Goal: Information Seeking & Learning: Learn about a topic

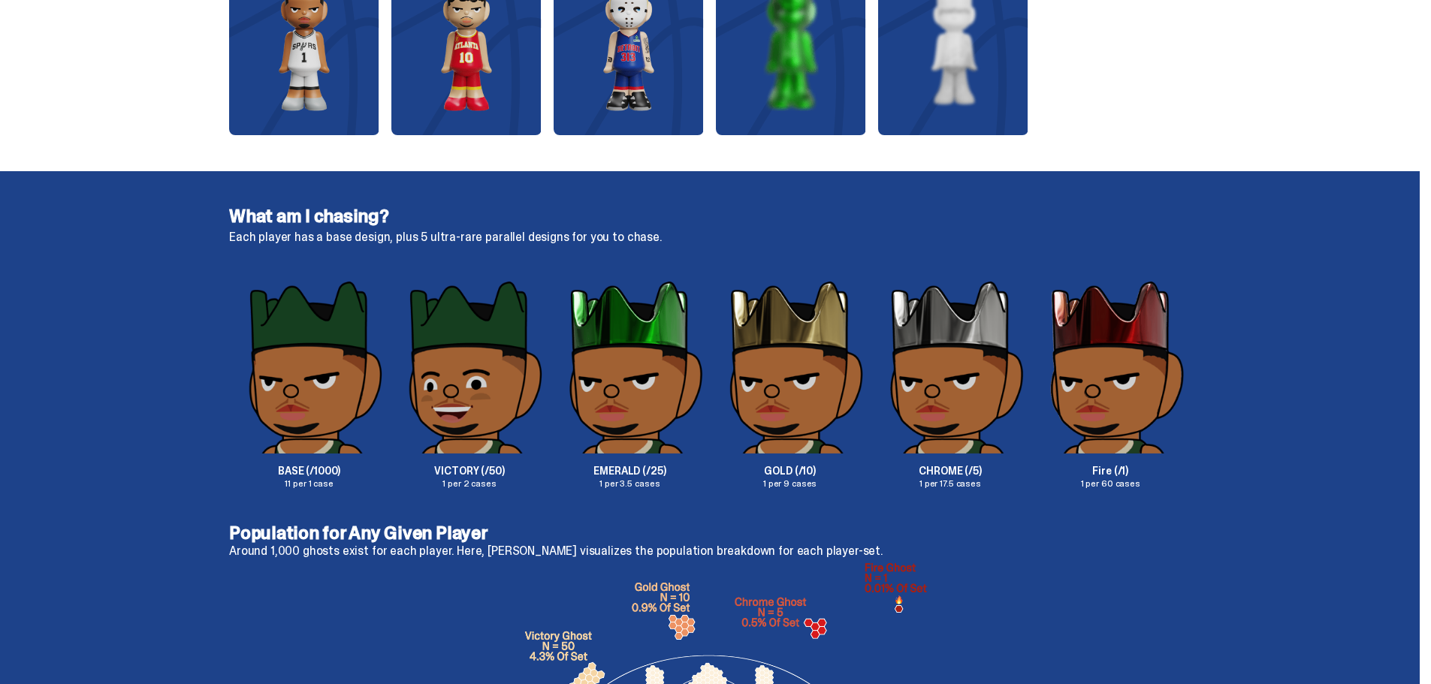
scroll to position [2371, 0]
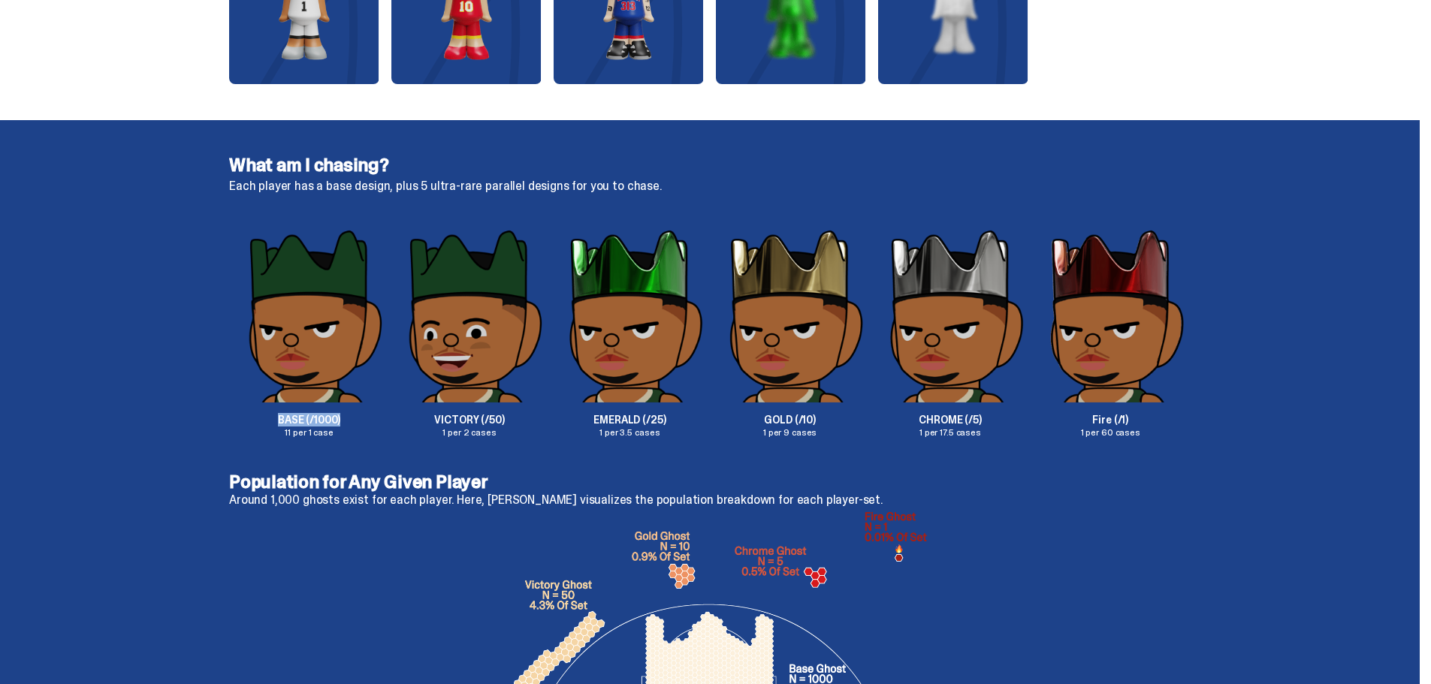
drag, startPoint x: 358, startPoint y: 415, endPoint x: 270, endPoint y: 410, distance: 88.0
click at [270, 410] on div "BASE (/1000) 11 per 1 case" at bounding box center [309, 332] width 160 height 209
click at [267, 411] on div "BASE (/1000) 11 per 1 case" at bounding box center [309, 332] width 160 height 209
drag, startPoint x: 436, startPoint y: 424, endPoint x: 538, endPoint y: 419, distance: 102.2
click at [538, 419] on p "VICTORY (/50)" at bounding box center [469, 420] width 160 height 11
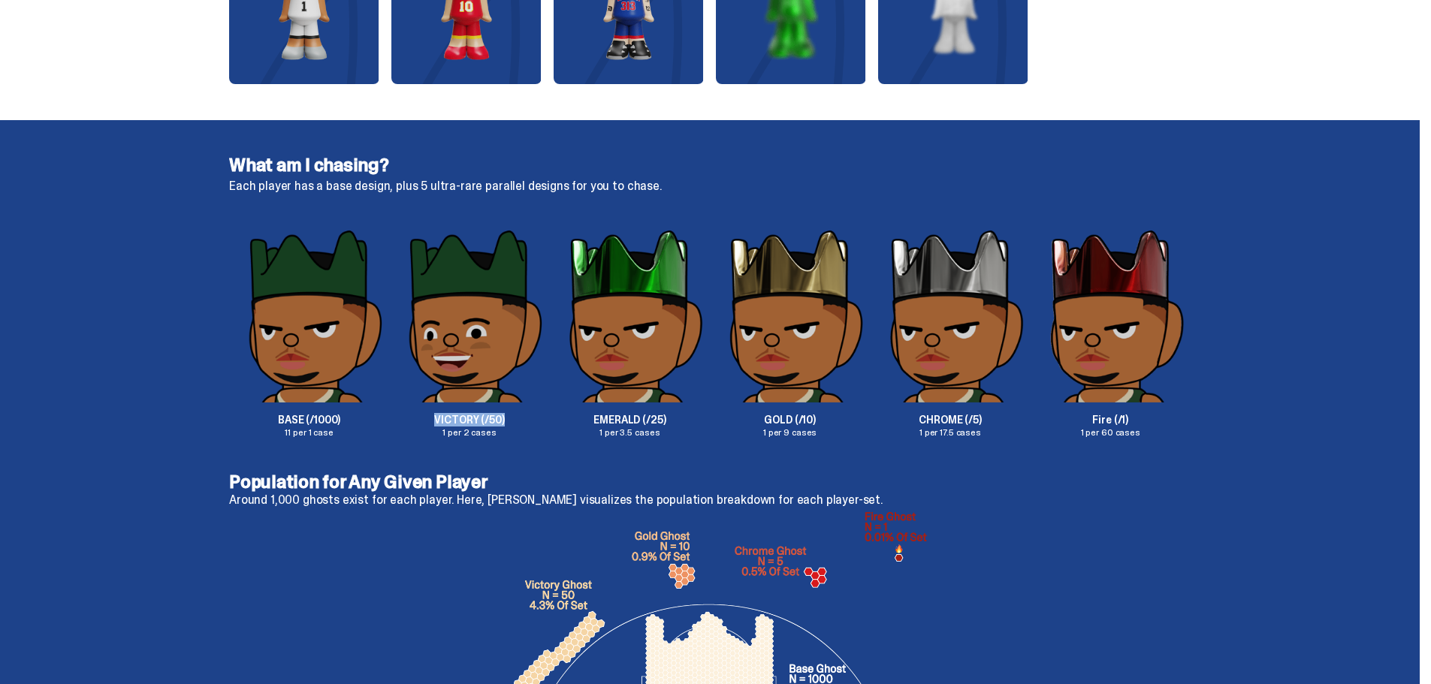
click at [526, 418] on p "VICTORY (/50)" at bounding box center [469, 420] width 160 height 11
drag, startPoint x: 608, startPoint y: 423, endPoint x: 686, endPoint y: 432, distance: 77.9
click at [686, 432] on div "EMERALD (/25) 1 per 3.5 cases" at bounding box center [630, 332] width 160 height 209
drag, startPoint x: 749, startPoint y: 429, endPoint x: 833, endPoint y: 436, distance: 83.6
click at [833, 436] on p "1 per 9 cases" at bounding box center [790, 432] width 160 height 9
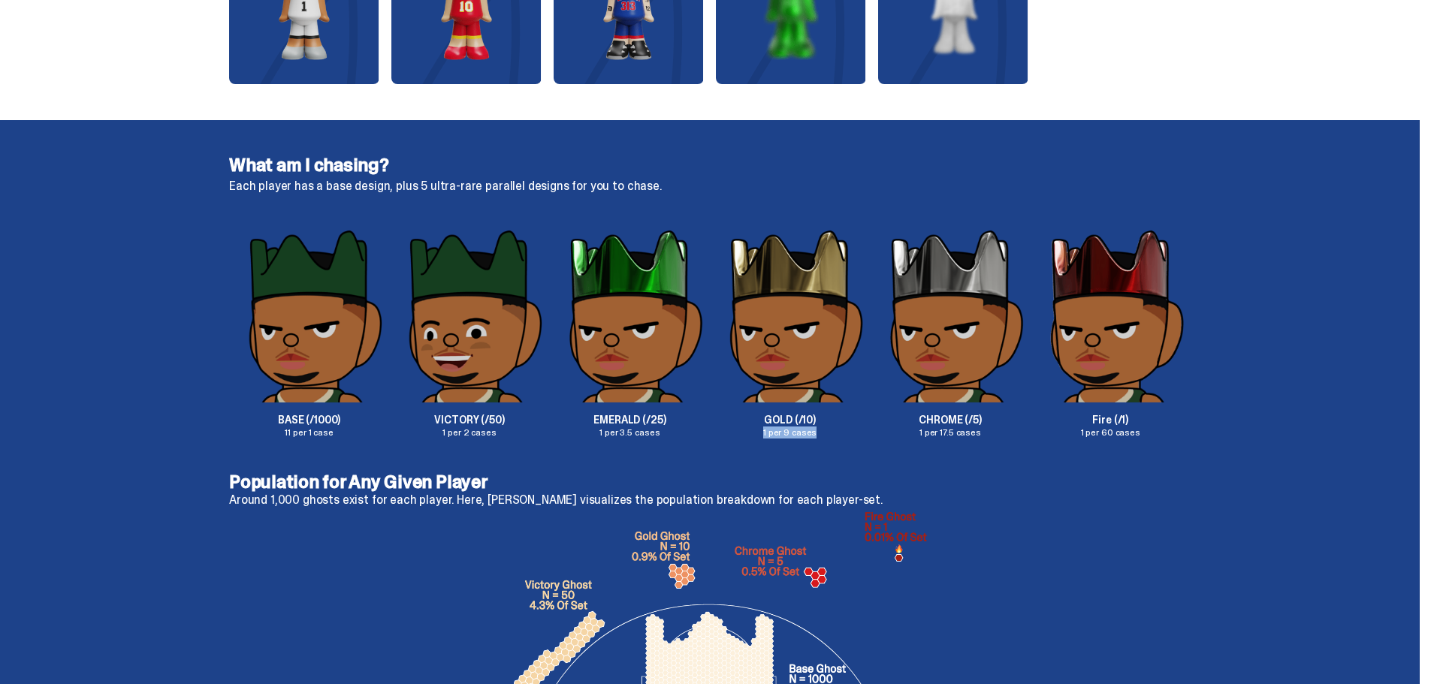
click at [833, 436] on p "1 per 9 cases" at bounding box center [790, 432] width 160 height 9
drag, startPoint x: 895, startPoint y: 428, endPoint x: 1000, endPoint y: 436, distance: 105.4
click at [1000, 436] on div "CHROME (/5) 1 per 17.5 cases" at bounding box center [950, 332] width 160 height 209
click at [1000, 436] on p "1 per 17.5 cases" at bounding box center [950, 432] width 160 height 9
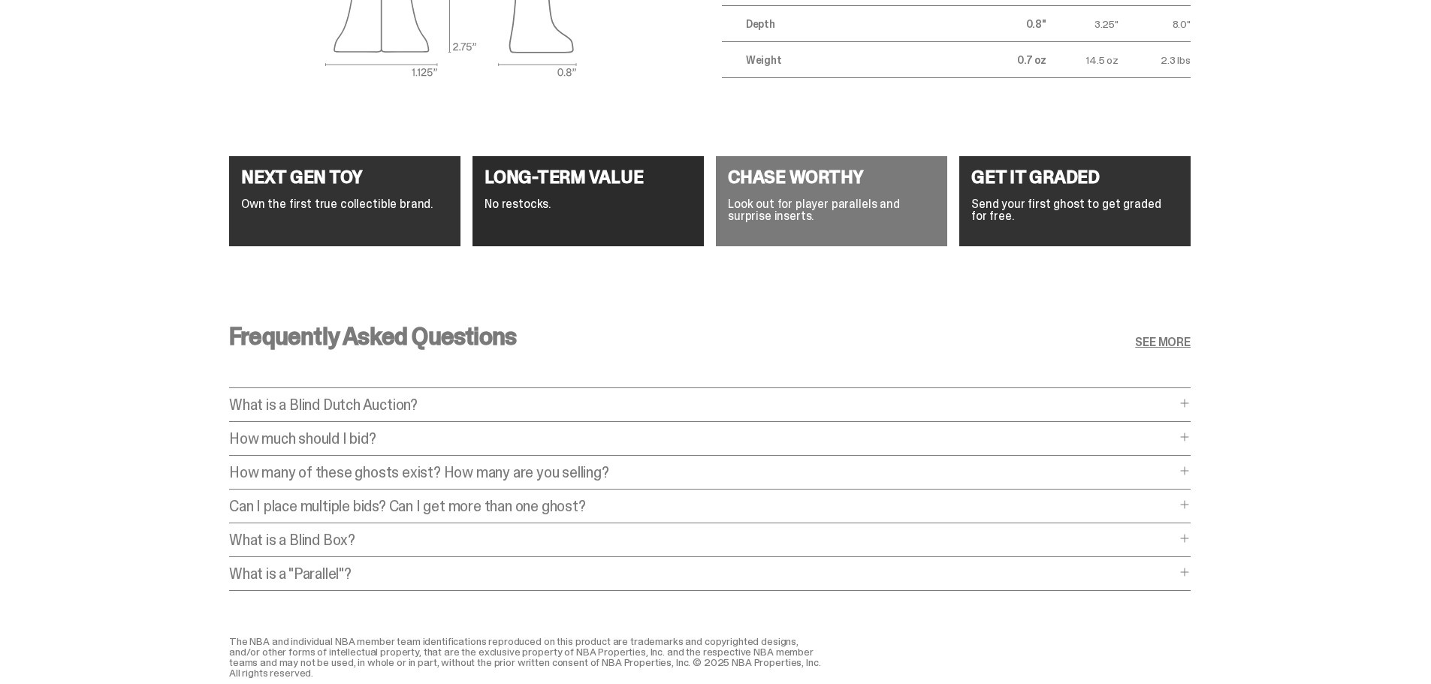
scroll to position [5684, 0]
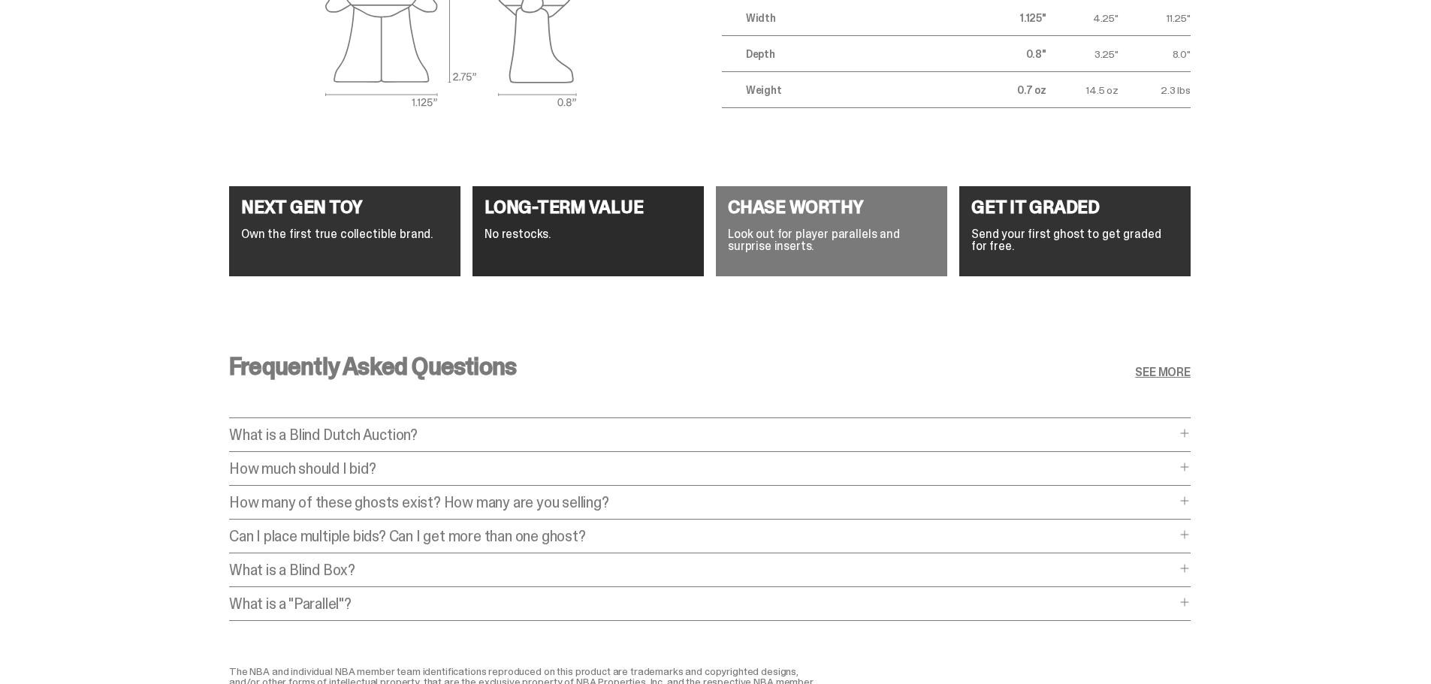
click at [906, 426] on div "Frequently Asked Questions SEE MORE What is a Blind Dutch Auction? What is a Bl…" at bounding box center [709, 492] width 961 height 348
click at [915, 434] on p "What is a Blind Dutch Auction?" at bounding box center [702, 434] width 946 height 15
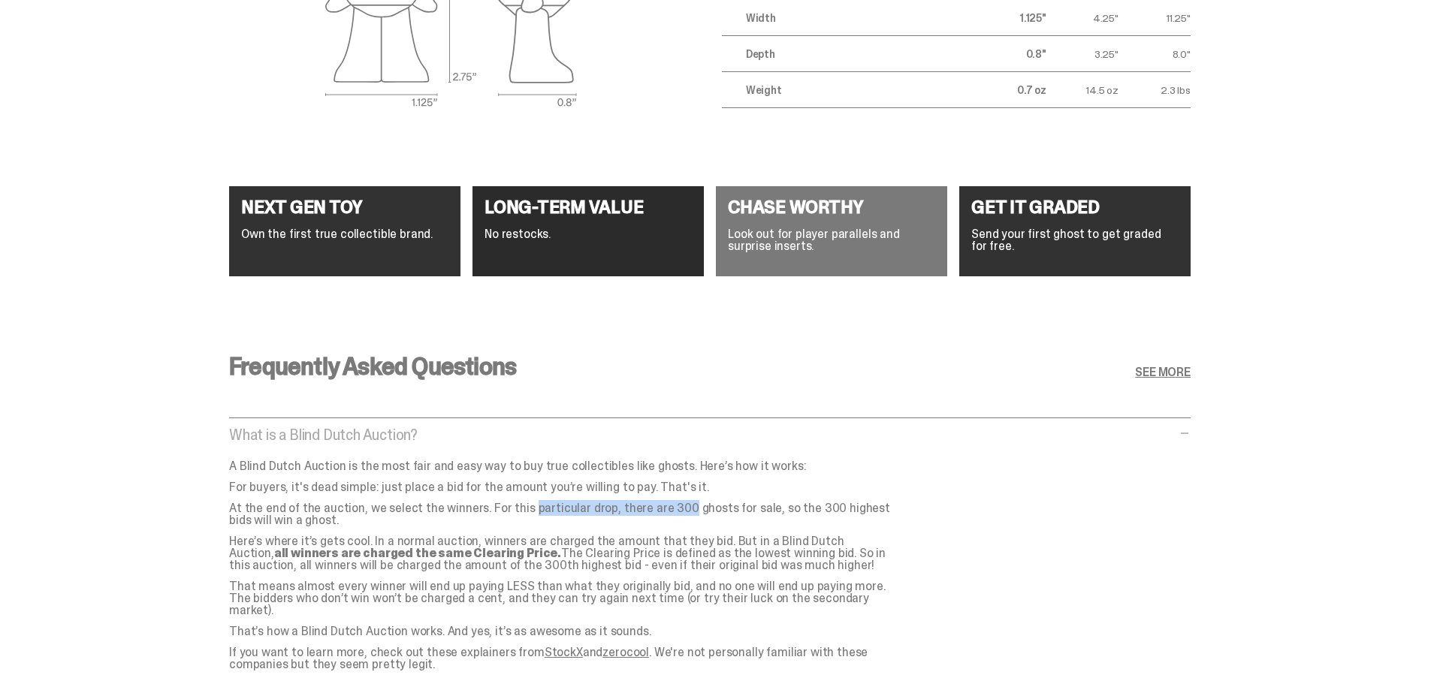
drag, startPoint x: 484, startPoint y: 502, endPoint x: 626, endPoint y: 507, distance: 142.0
click at [626, 507] on p "At the end of the auction, we select the winners. For this particular drop, the…" at bounding box center [559, 514] width 661 height 24
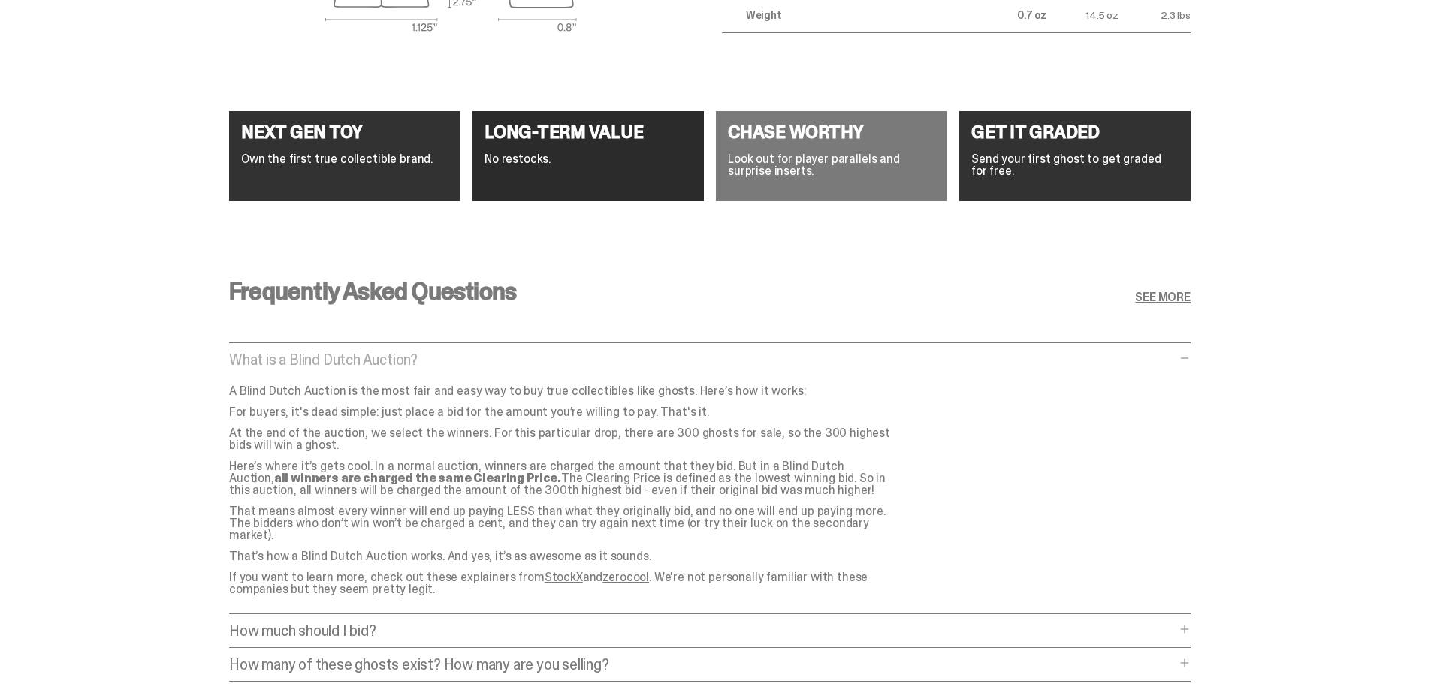
click at [813, 357] on p "What is a Blind Dutch Auction?" at bounding box center [702, 359] width 946 height 15
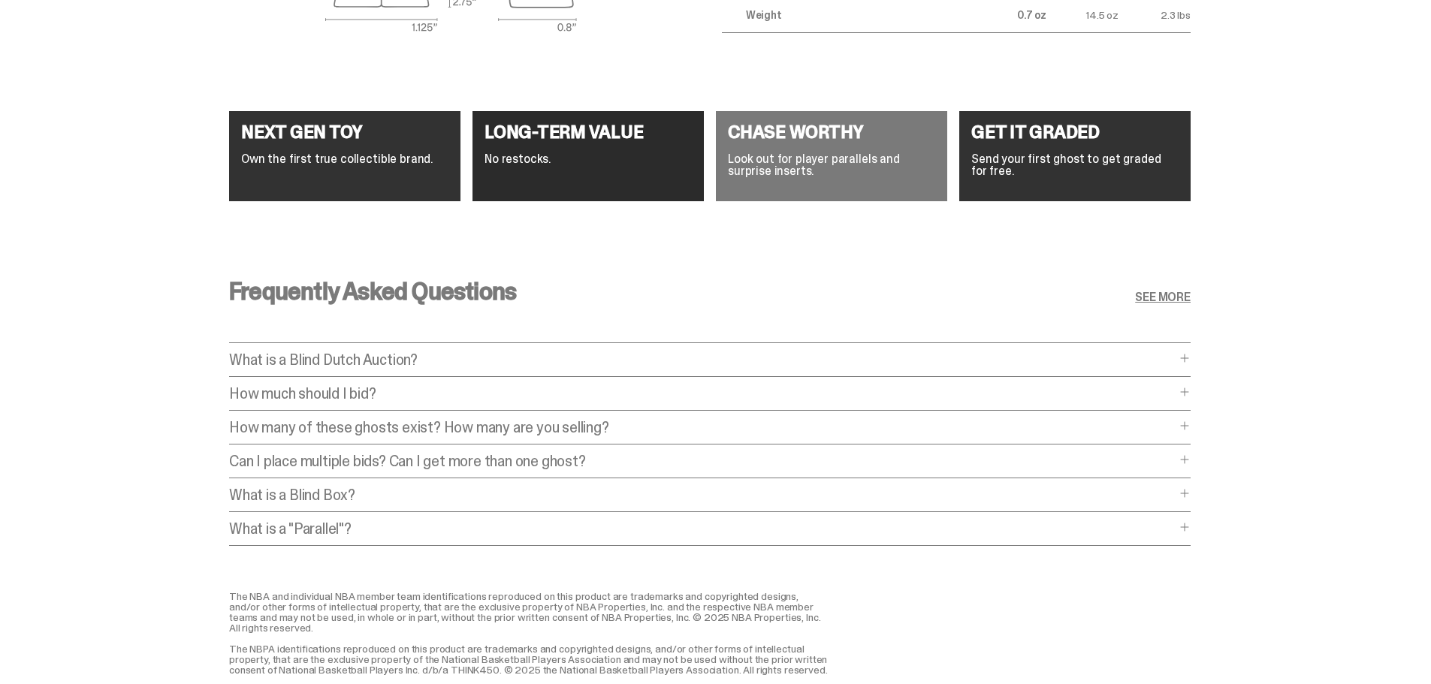
click at [439, 369] on div "What is a Blind Dutch Auction? What is a Blind Dutch Auction? A Blind Dutch Auc…" at bounding box center [709, 364] width 961 height 25
click at [433, 392] on p "How much should I bid?" at bounding box center [702, 393] width 946 height 15
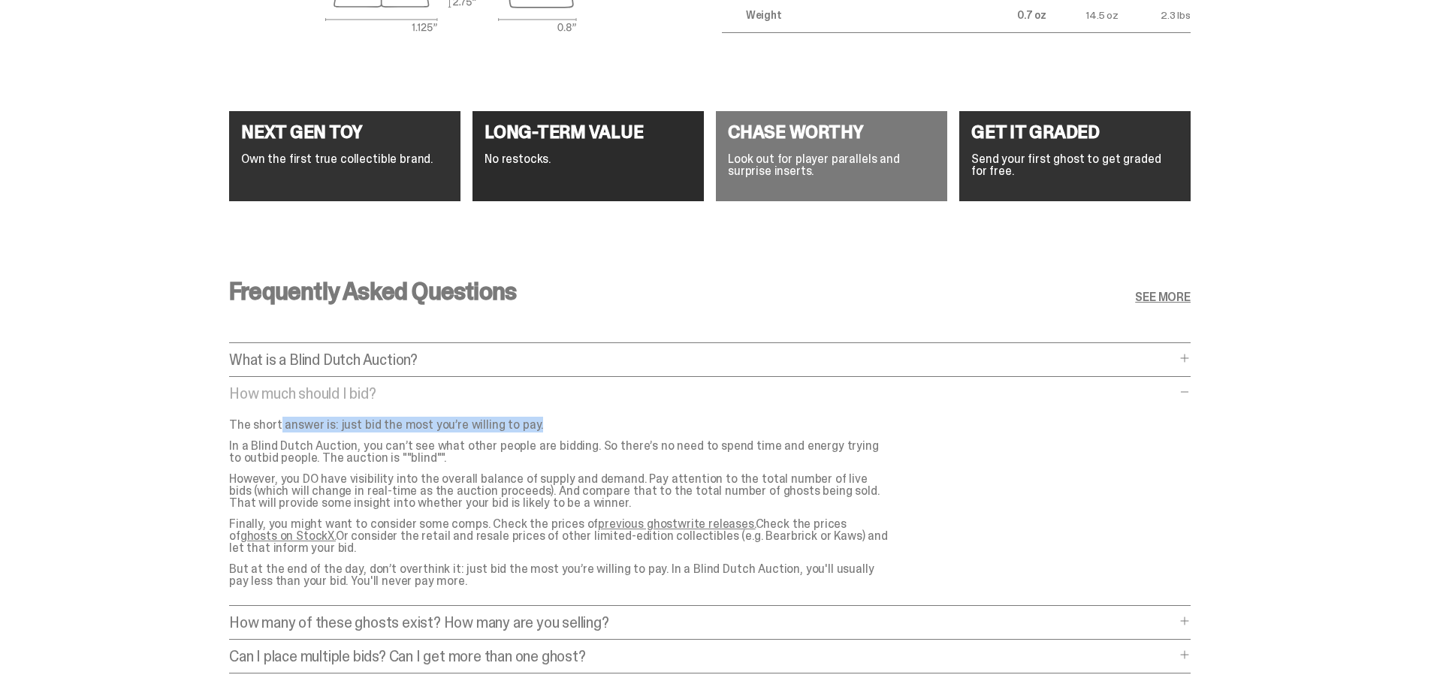
drag, startPoint x: 282, startPoint y: 423, endPoint x: 534, endPoint y: 420, distance: 251.6
click at [534, 420] on p "The short answer is: just bid the most you’re willing to pay." at bounding box center [559, 425] width 661 height 12
click at [545, 384] on div "Frequently Asked Questions SEE MORE What is a Blind Dutch Auction? What is a Bl…" at bounding box center [709, 514] width 961 height 543
click at [1190, 388] on span at bounding box center [1184, 392] width 12 height 12
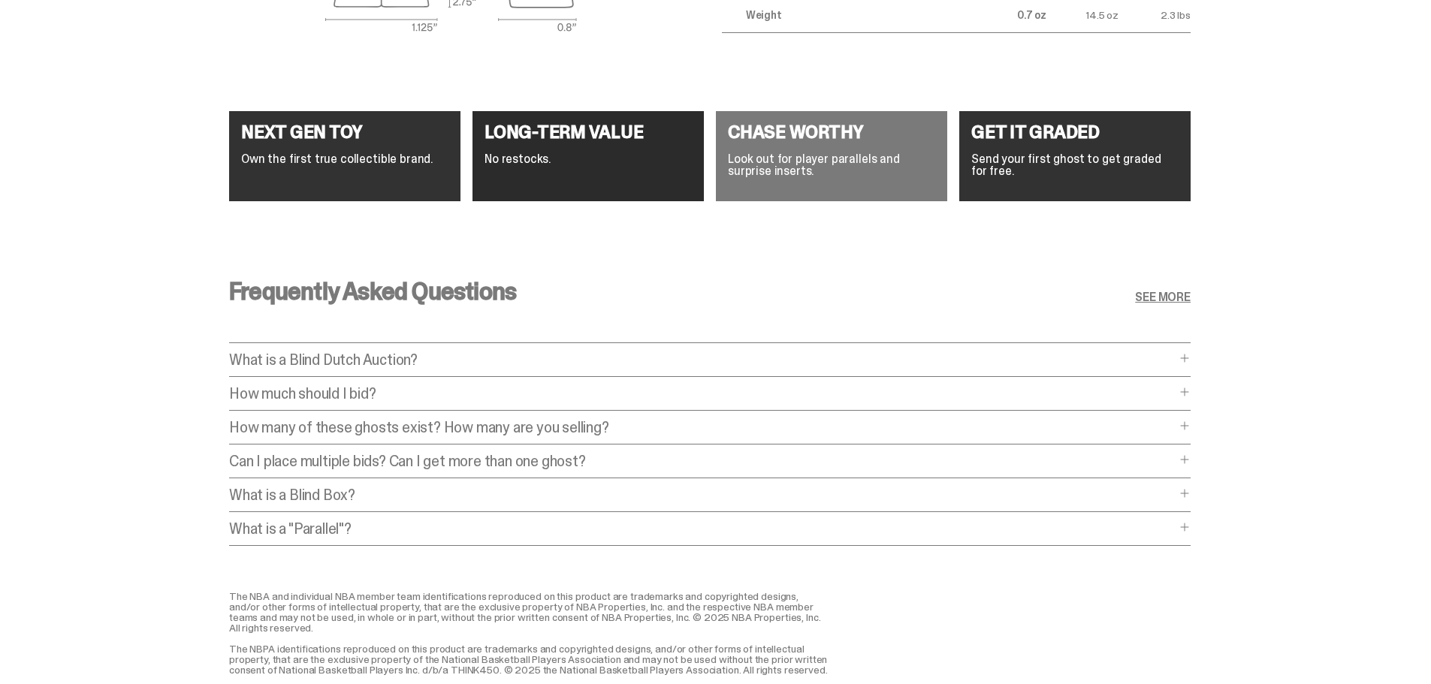
click at [1153, 446] on div "Frequently Asked Questions SEE MORE What is a Blind Dutch Auction? What is a Bl…" at bounding box center [709, 417] width 961 height 348
click at [1157, 435] on p "How many of these ghosts exist? How many are you selling?" at bounding box center [702, 427] width 946 height 15
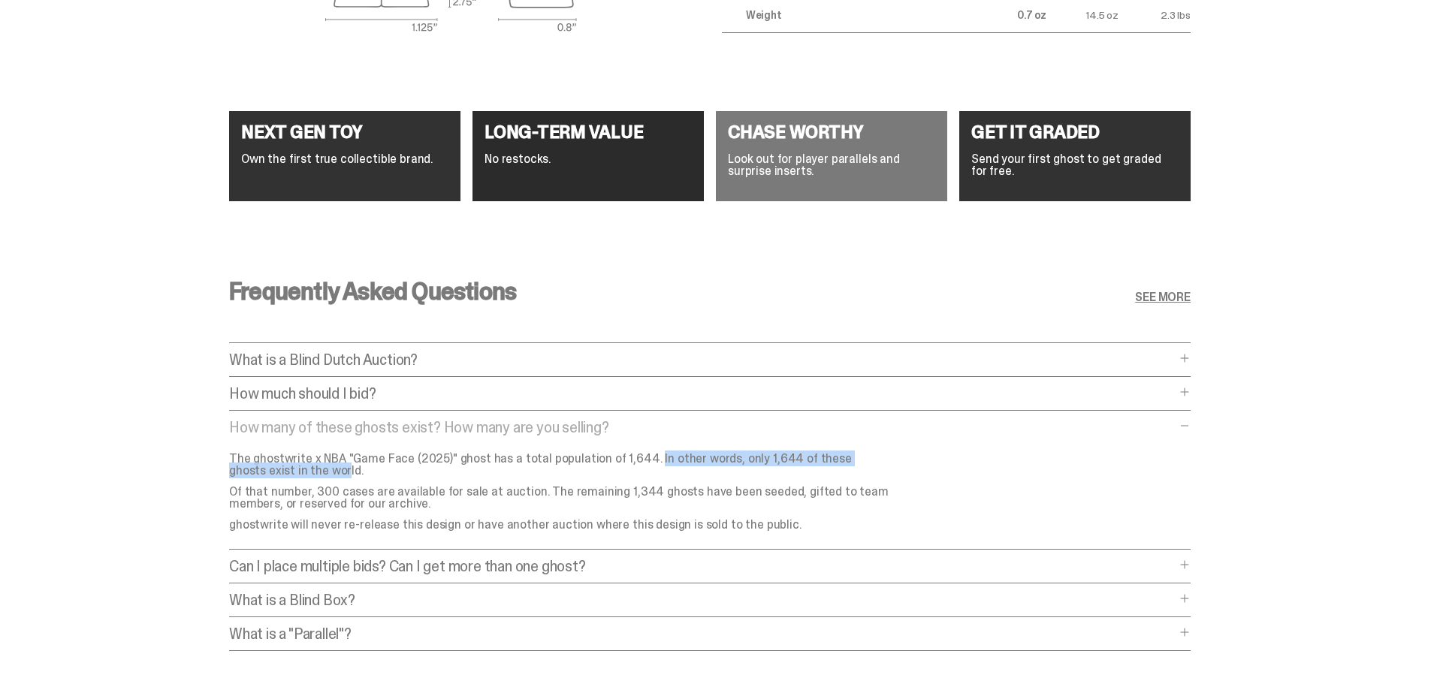
drag, startPoint x: 886, startPoint y: 458, endPoint x: 605, endPoint y: 457, distance: 280.9
click at [605, 457] on p "The ghostwrite x NBA "Game Face (2025)" ghost has a total population of 1,644. …" at bounding box center [559, 465] width 661 height 24
click at [606, 457] on p "The ghostwrite x NBA "Game Face (2025)" ghost has a total population of 1,644. …" at bounding box center [559, 465] width 661 height 24
click at [718, 425] on p "How many of these ghosts exist? How many are you selling?" at bounding box center [702, 427] width 946 height 15
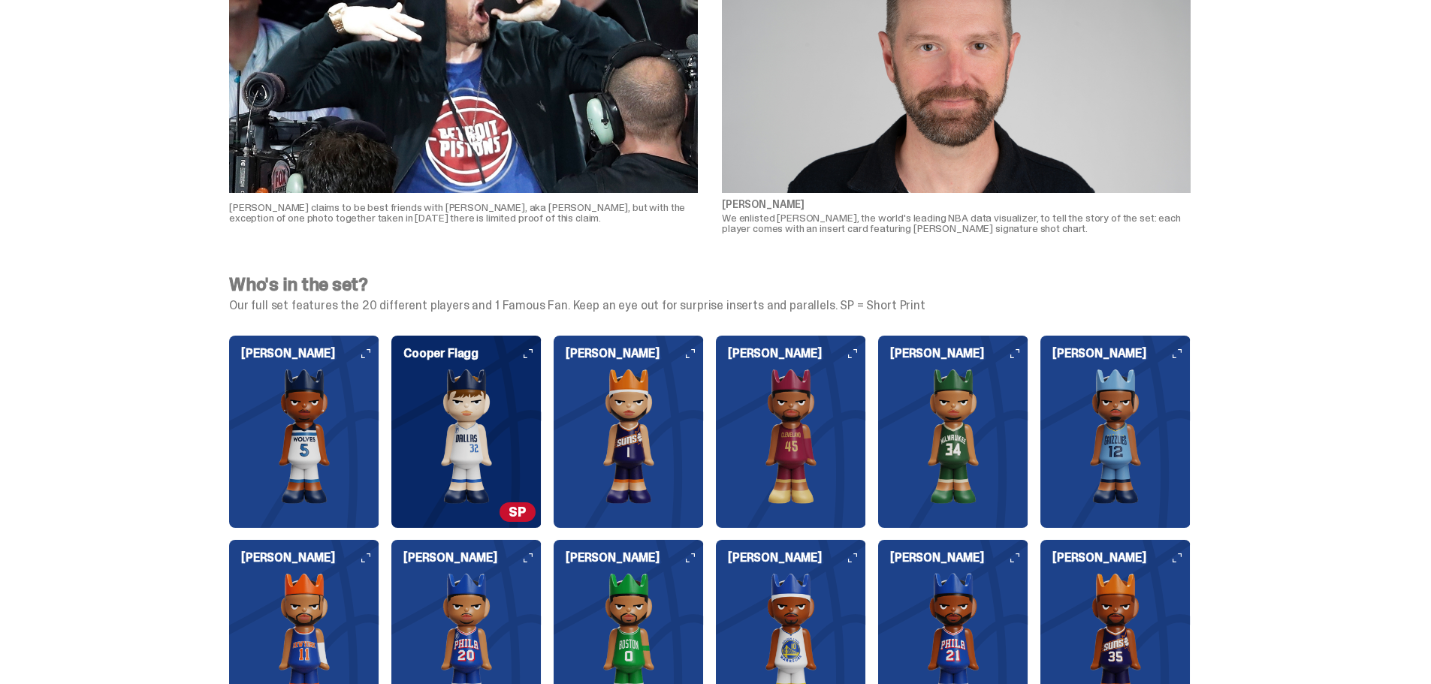
scroll to position [1328, 0]
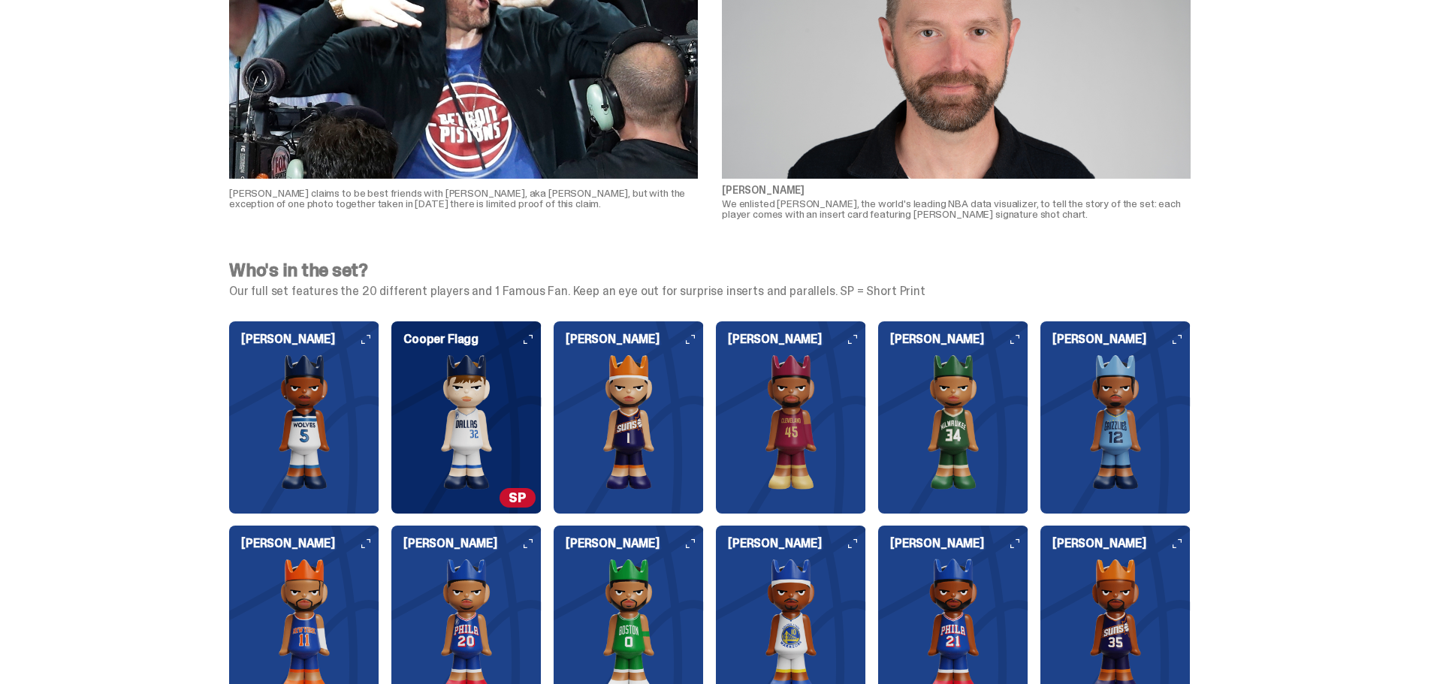
click at [504, 391] on img at bounding box center [466, 421] width 150 height 135
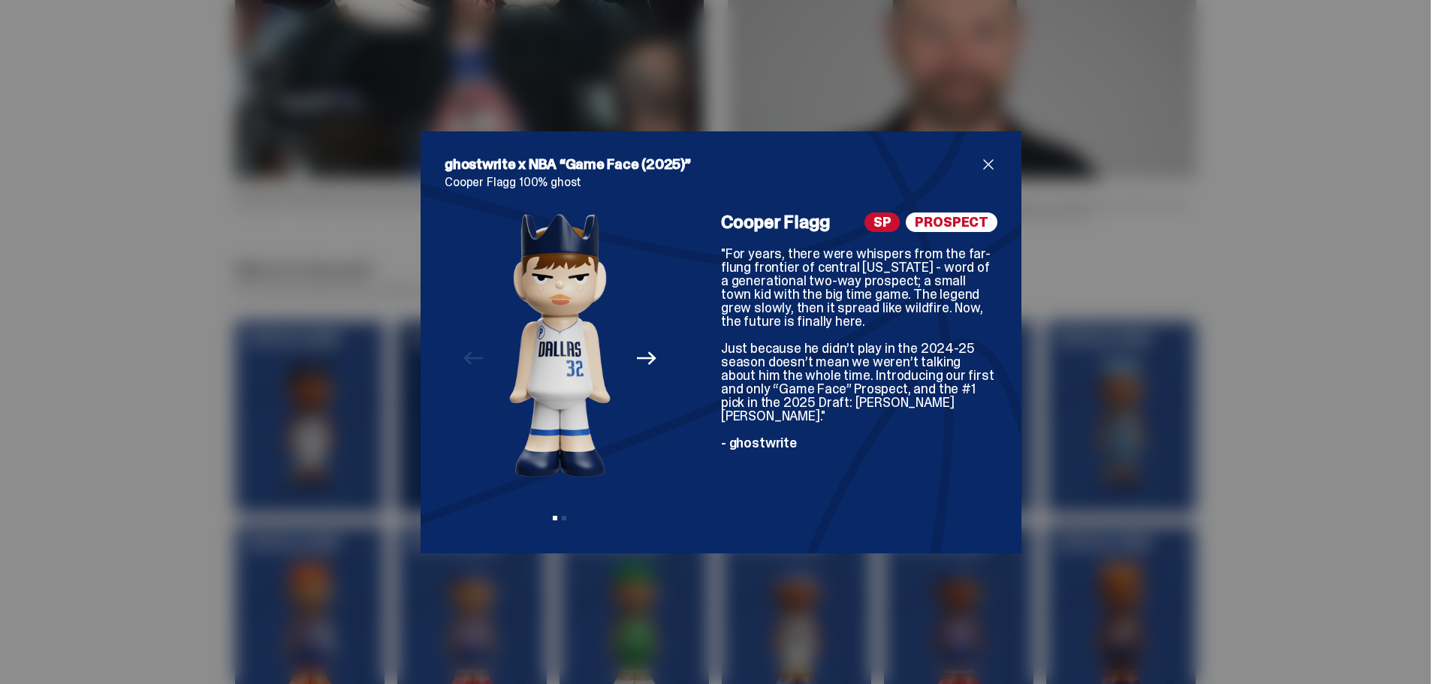
click at [985, 161] on span "close" at bounding box center [988, 164] width 18 height 18
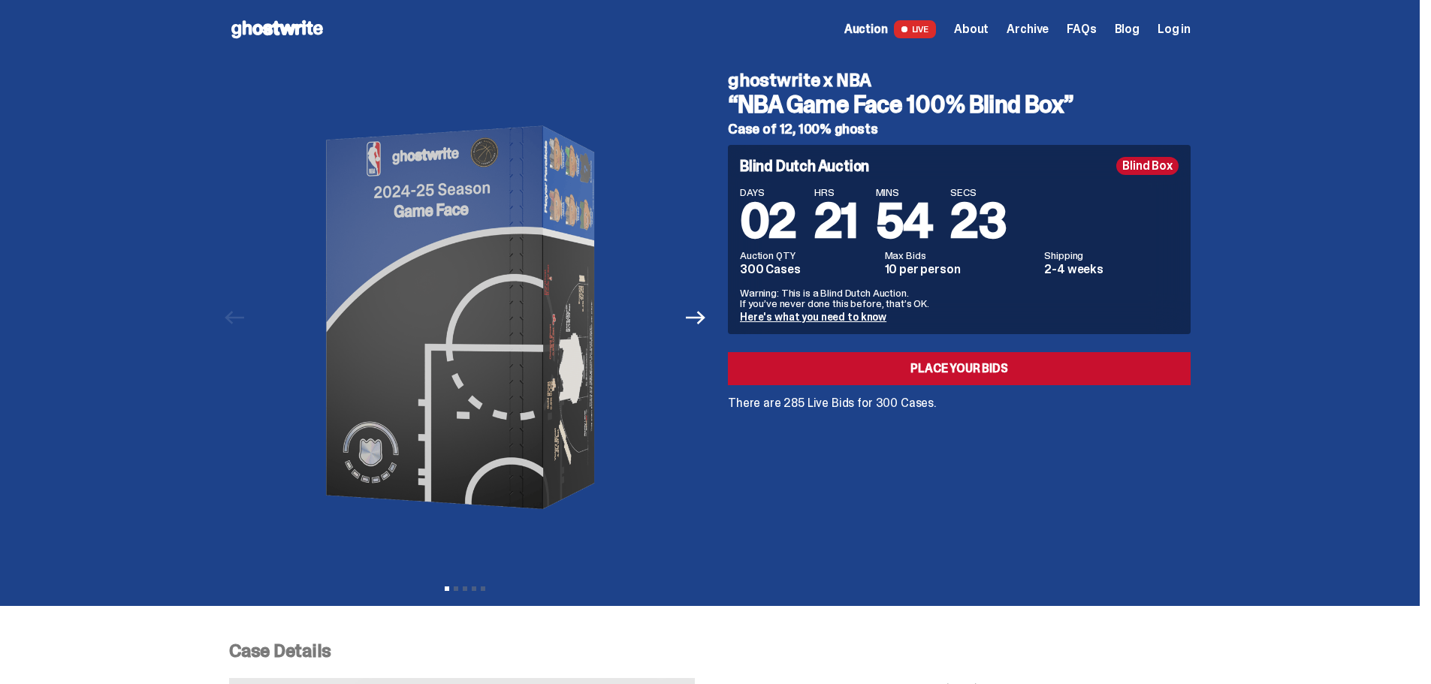
scroll to position [0, 0]
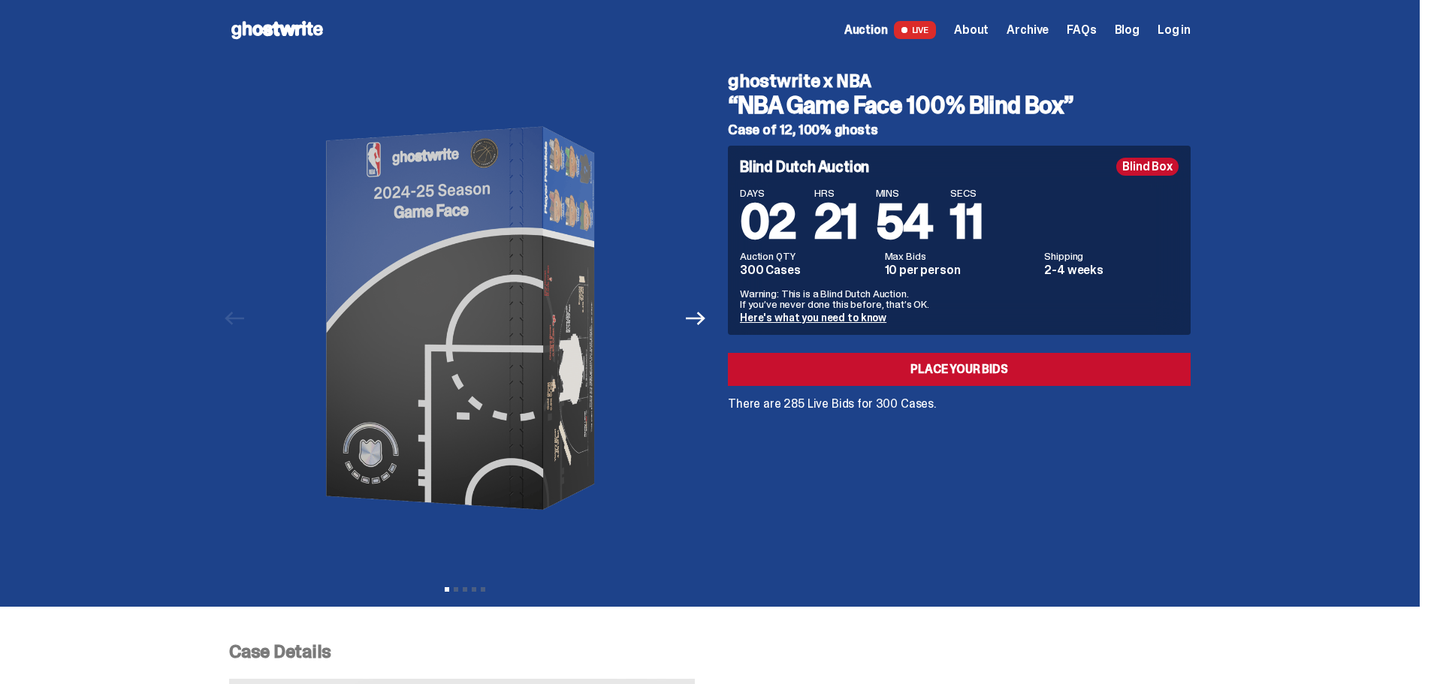
click at [985, 30] on span "About" at bounding box center [971, 30] width 35 height 12
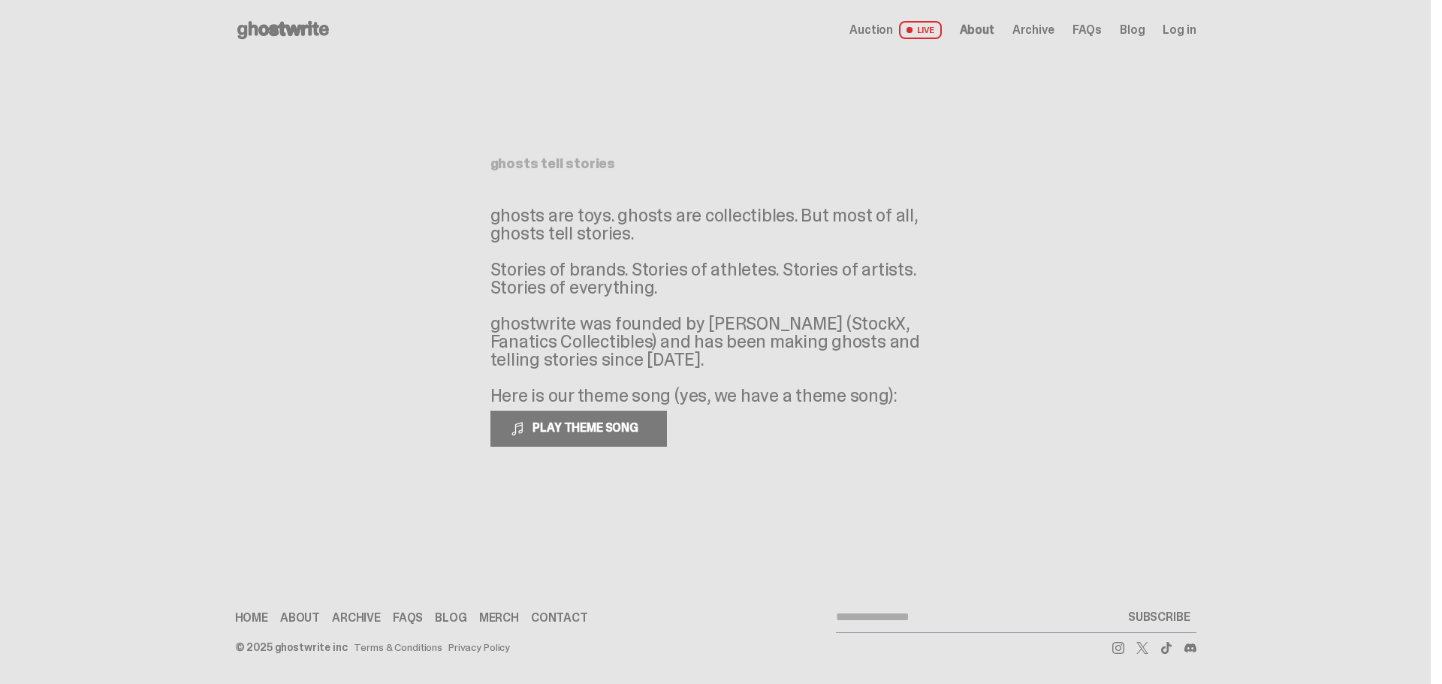
click at [879, 25] on span "Auction" at bounding box center [871, 30] width 44 height 12
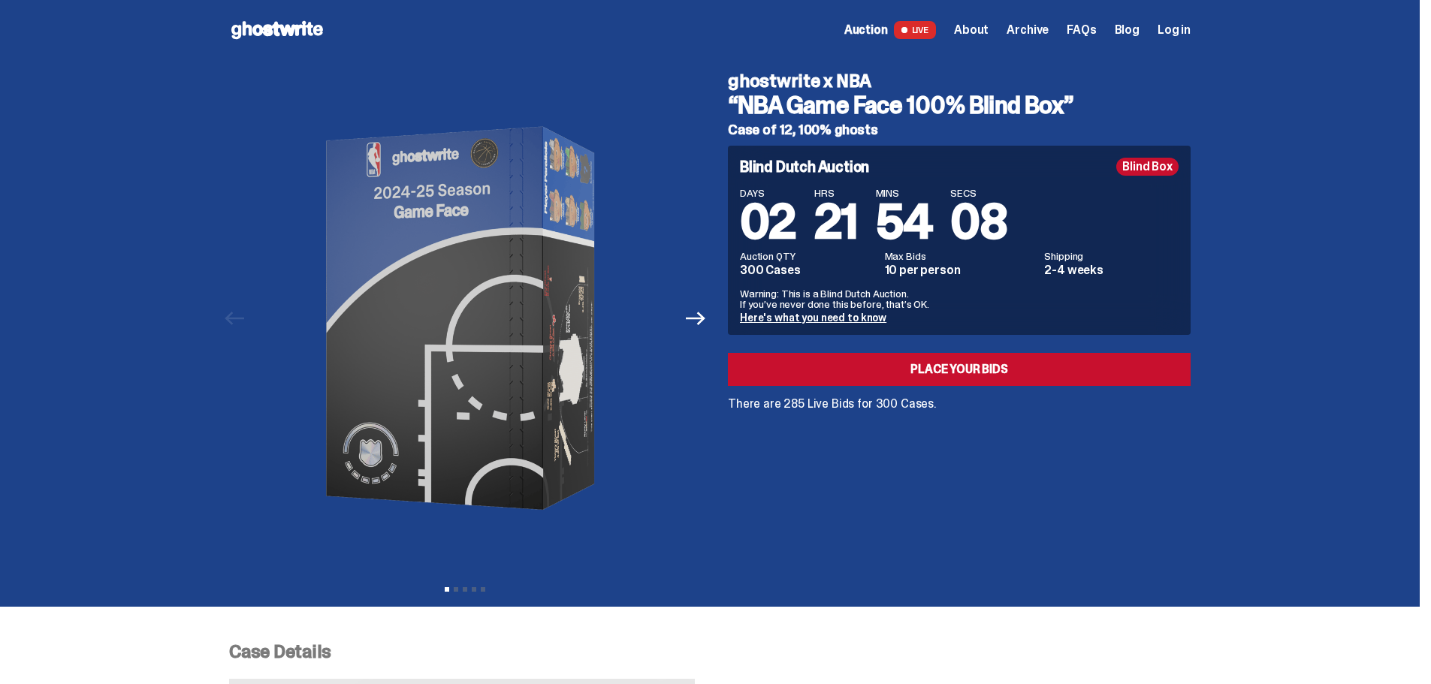
click at [1032, 29] on span "Archive" at bounding box center [1027, 30] width 42 height 12
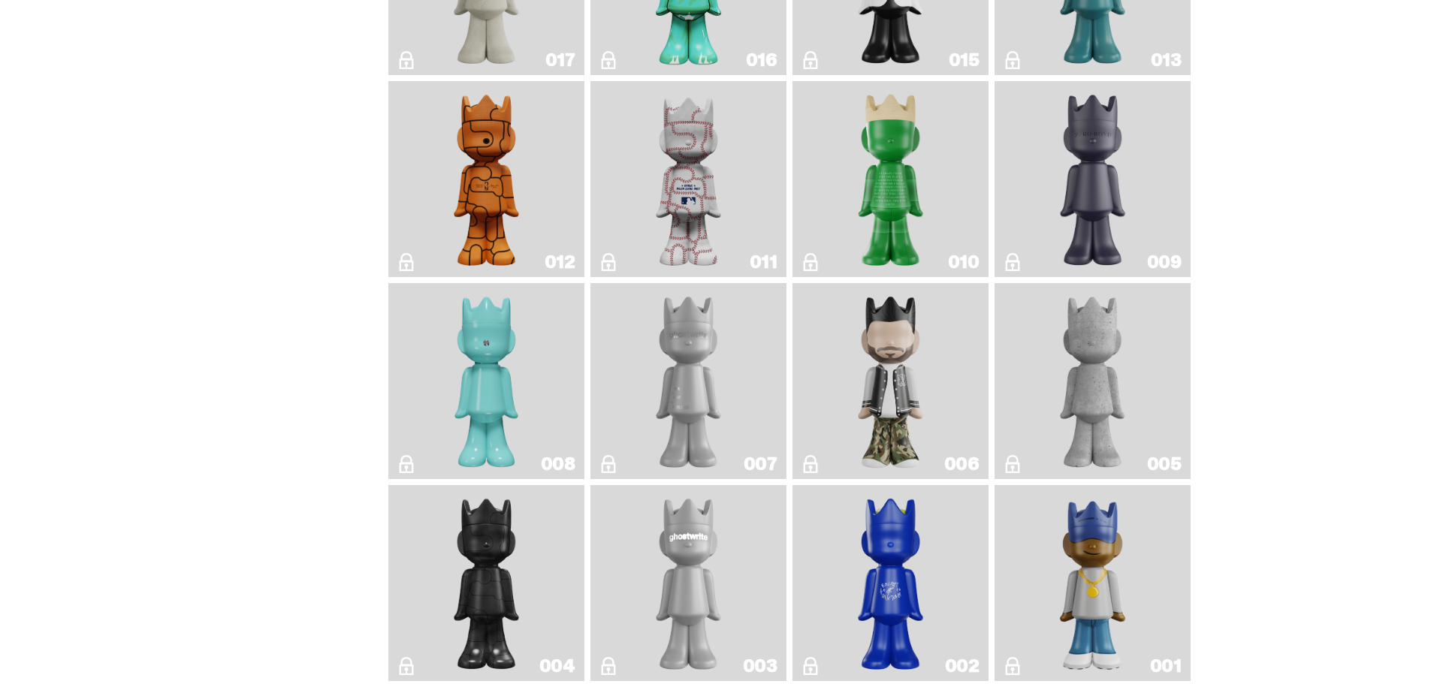
scroll to position [2633, 0]
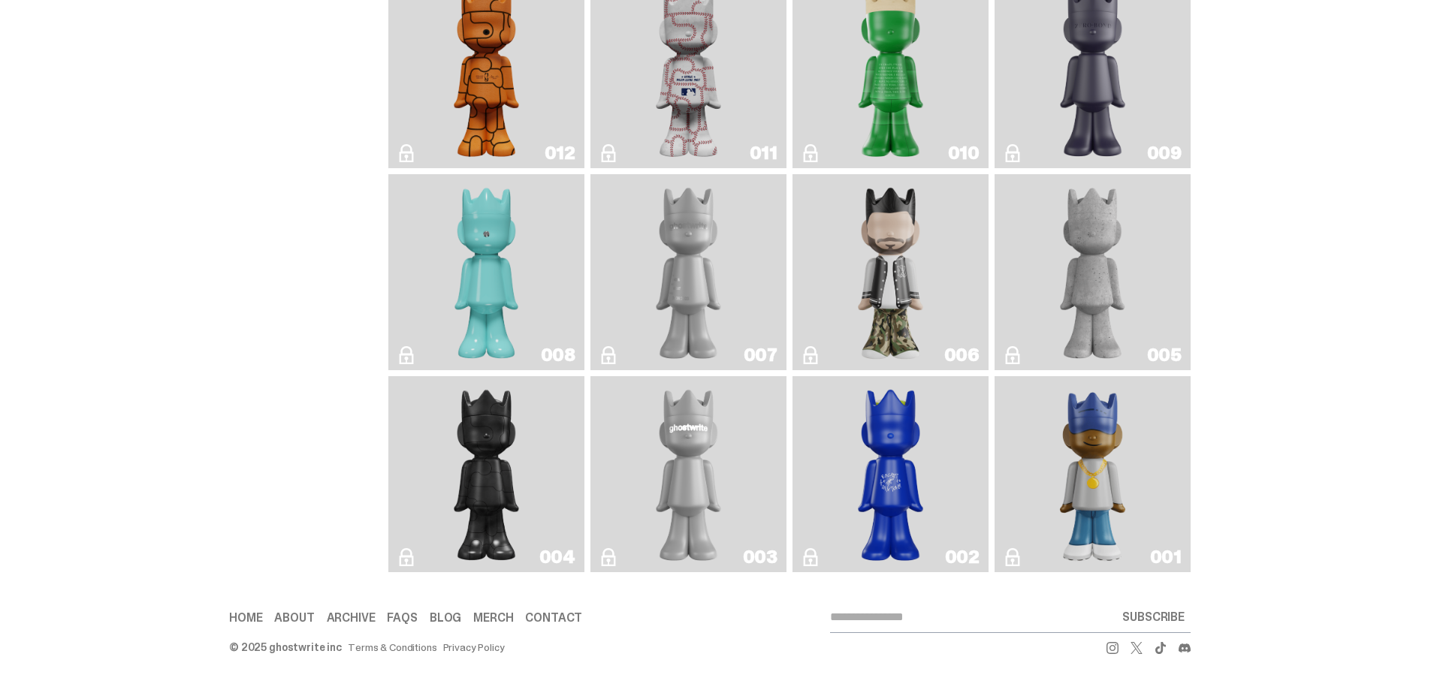
click at [501, 416] on img "Toy Store" at bounding box center [487, 474] width 80 height 184
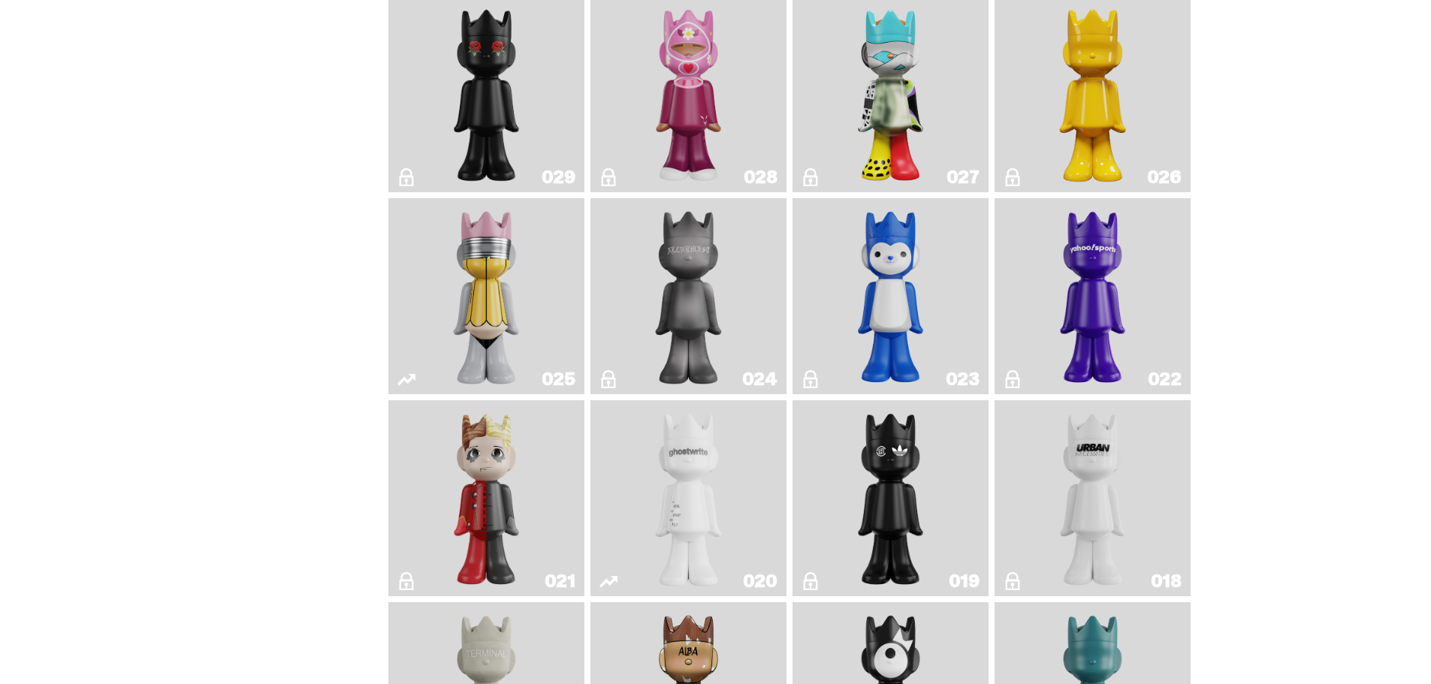
scroll to position [1732, 0]
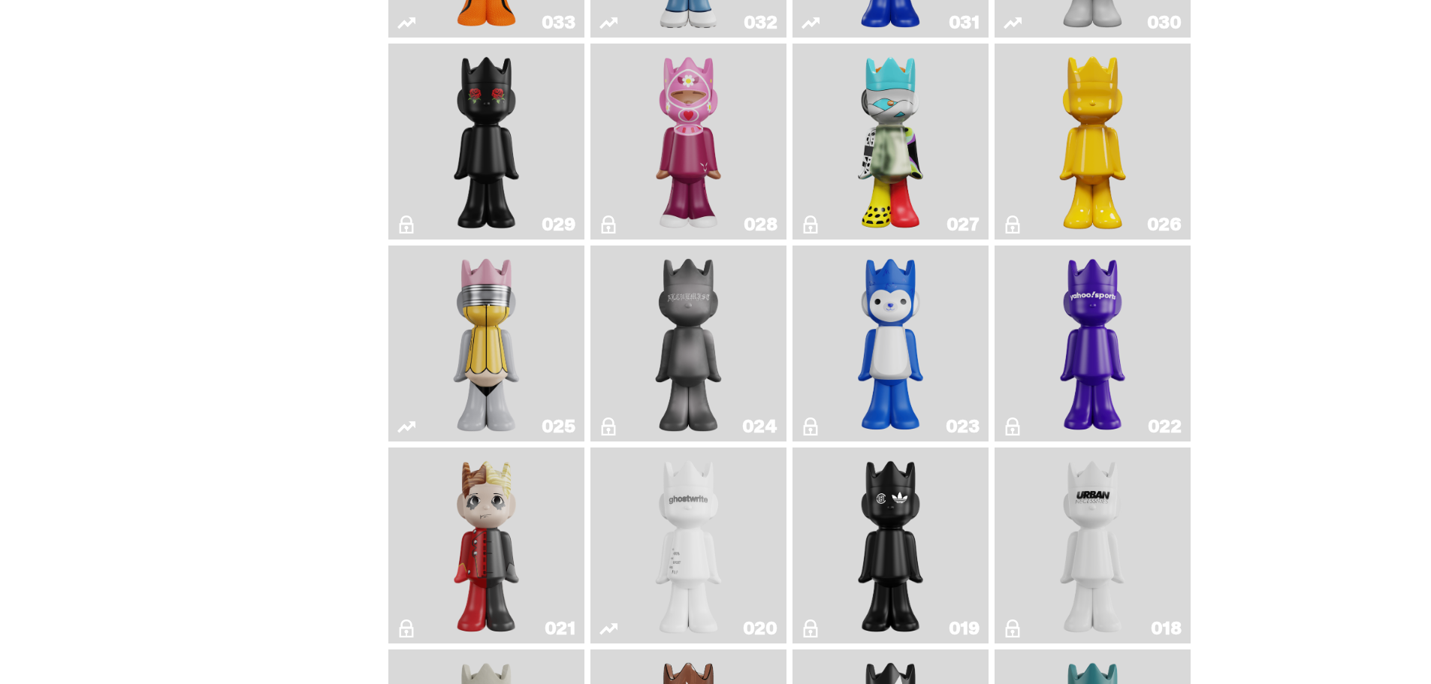
click at [569, 325] on link "025" at bounding box center [486, 344] width 178 height 184
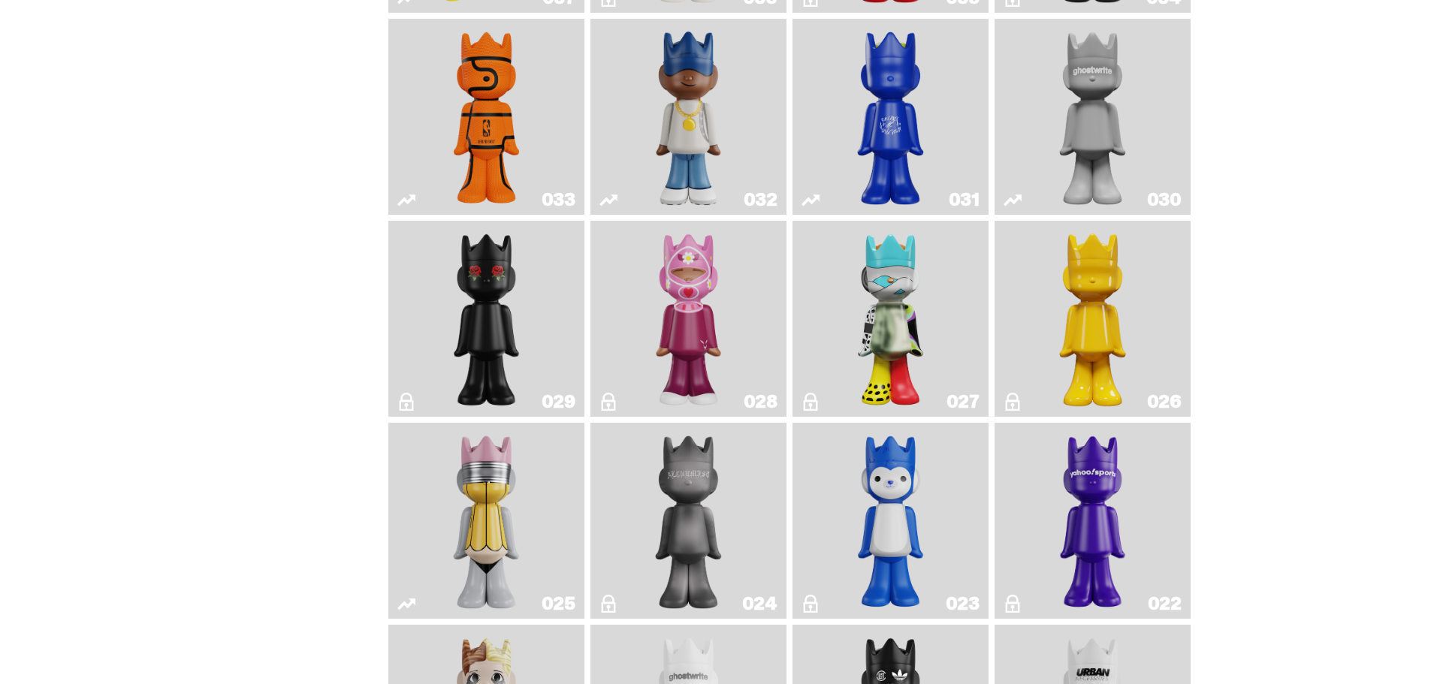
scroll to position [1356, 0]
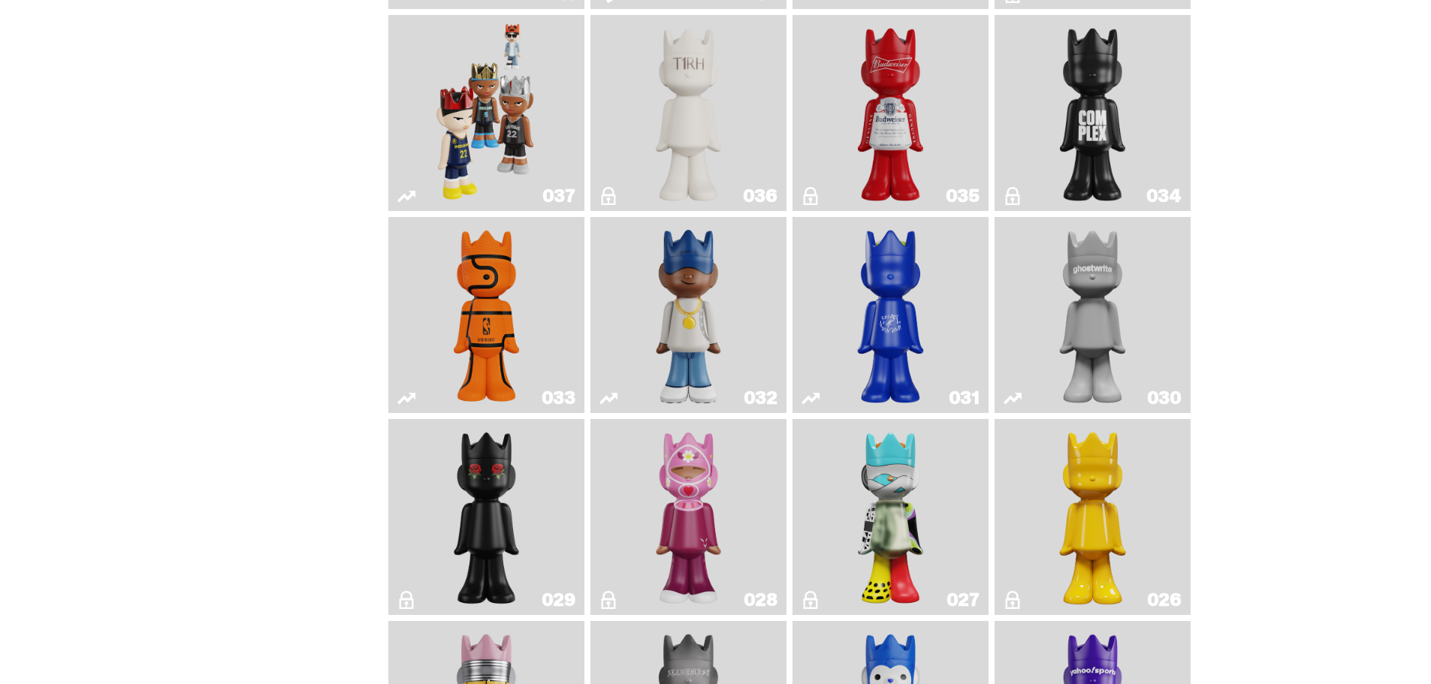
click at [894, 285] on img "Latte" at bounding box center [891, 315] width 104 height 184
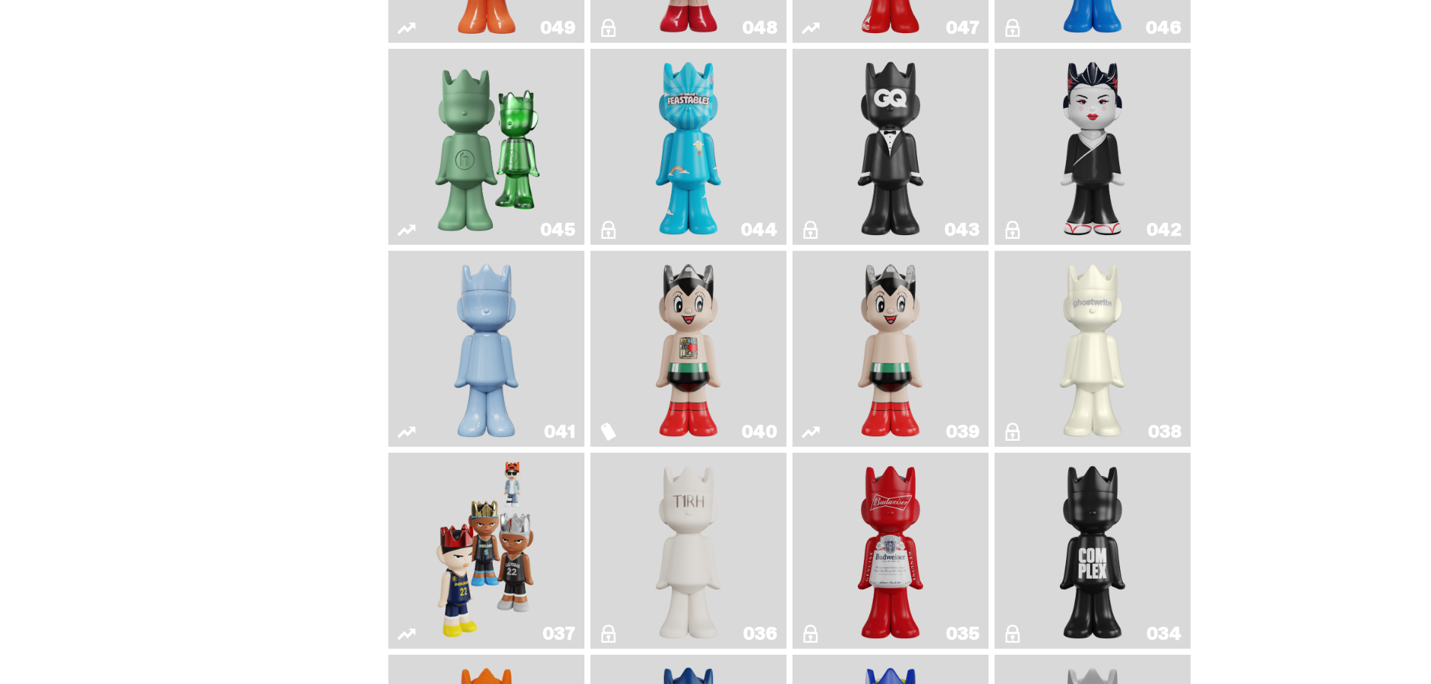
scroll to position [831, 0]
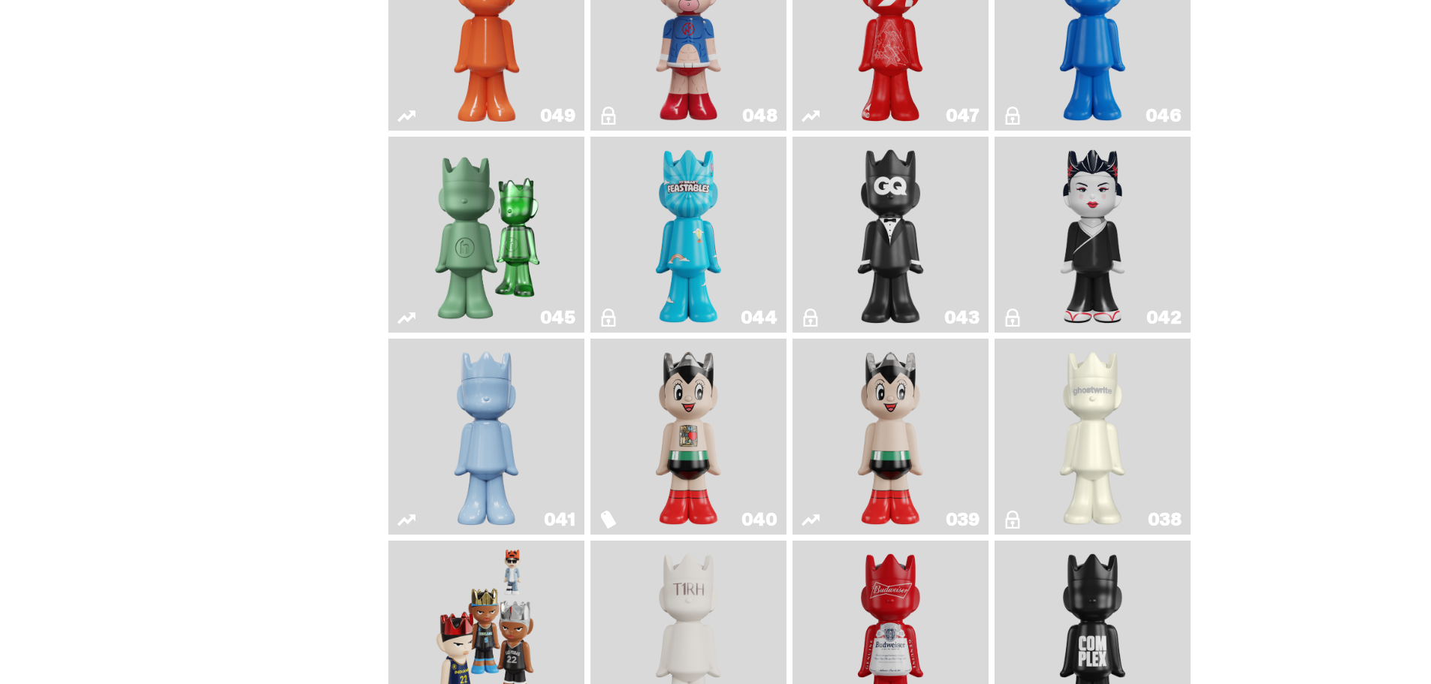
click at [719, 230] on img "Feastables" at bounding box center [689, 235] width 80 height 184
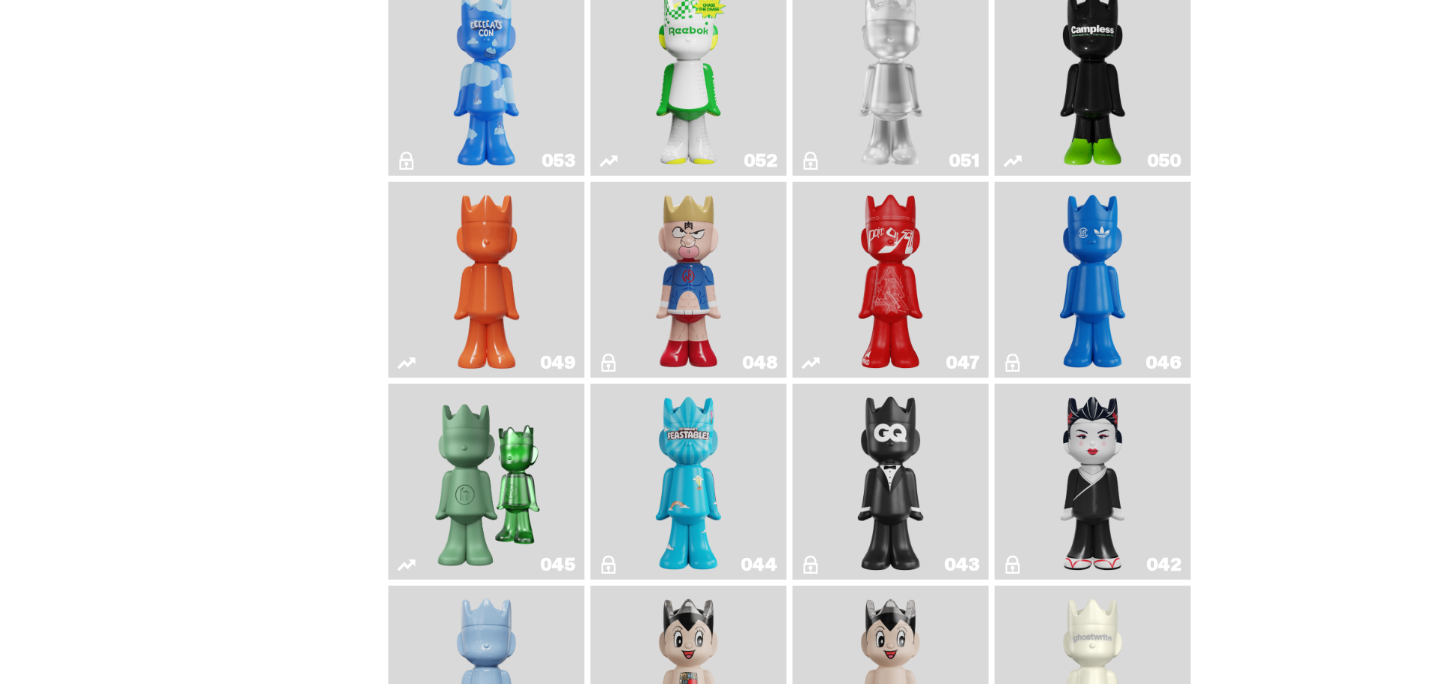
scroll to position [530, 0]
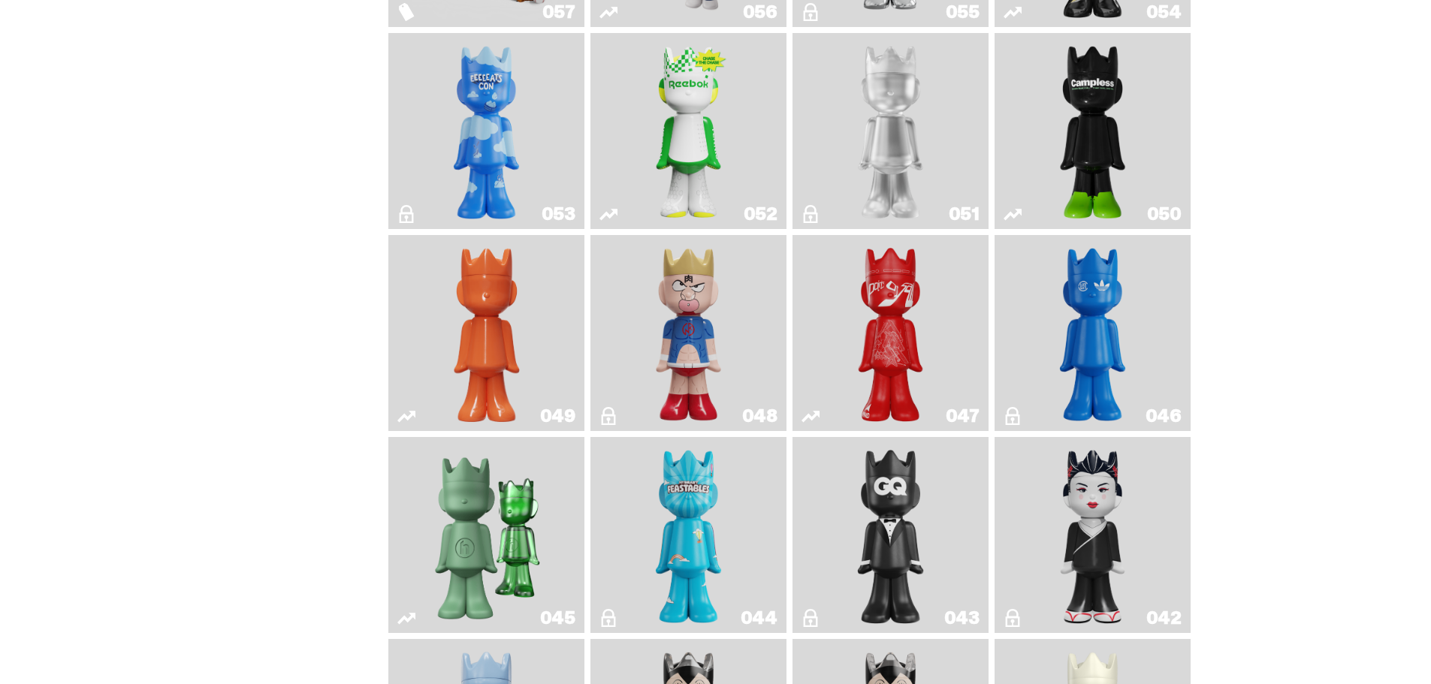
click at [1059, 324] on img "ComplexCon HK" at bounding box center [1093, 333] width 80 height 184
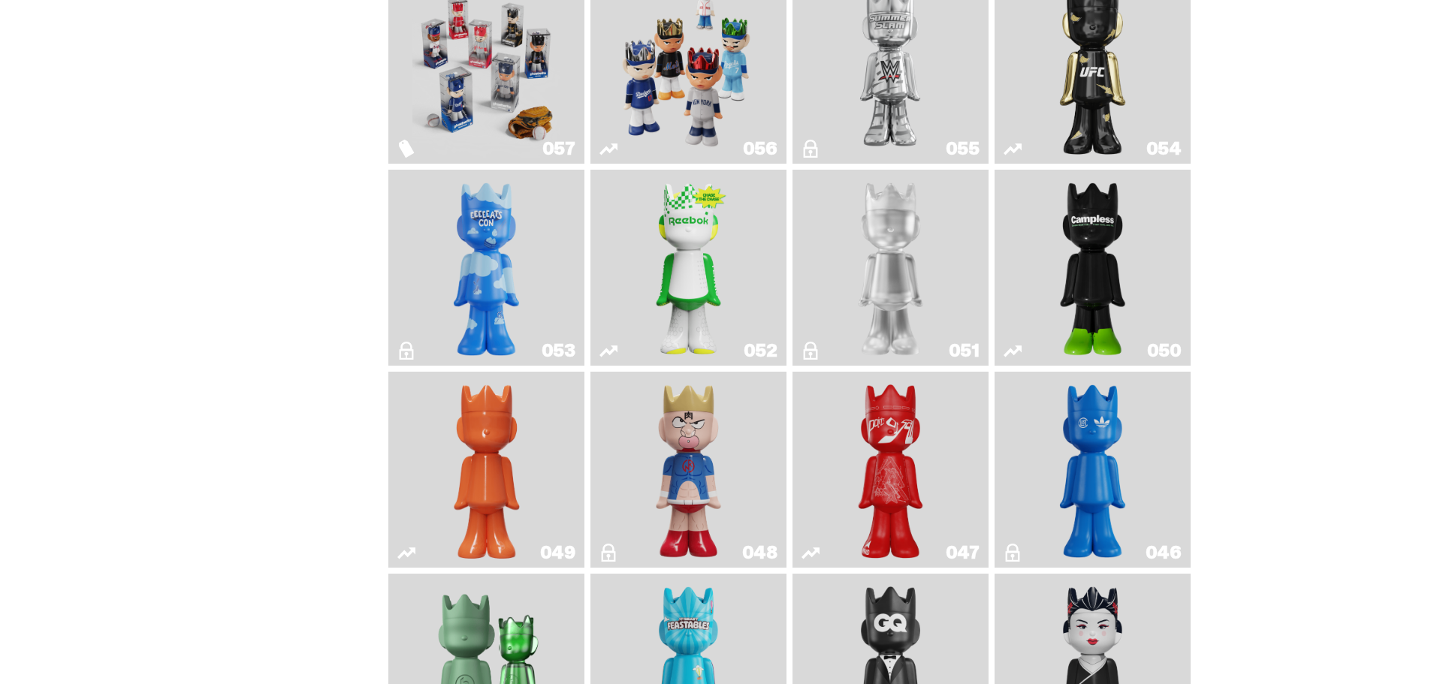
scroll to position [380, 0]
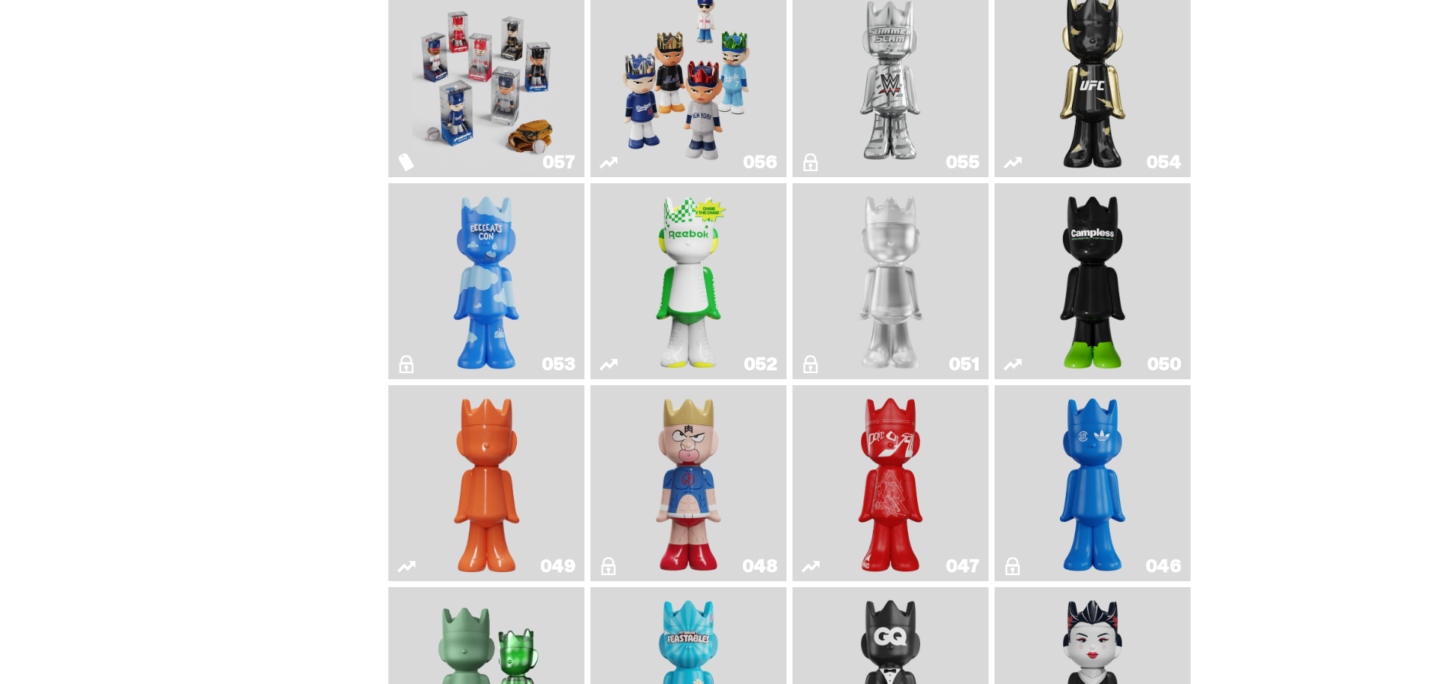
click at [669, 254] on img "Court Victory" at bounding box center [689, 281] width 80 height 184
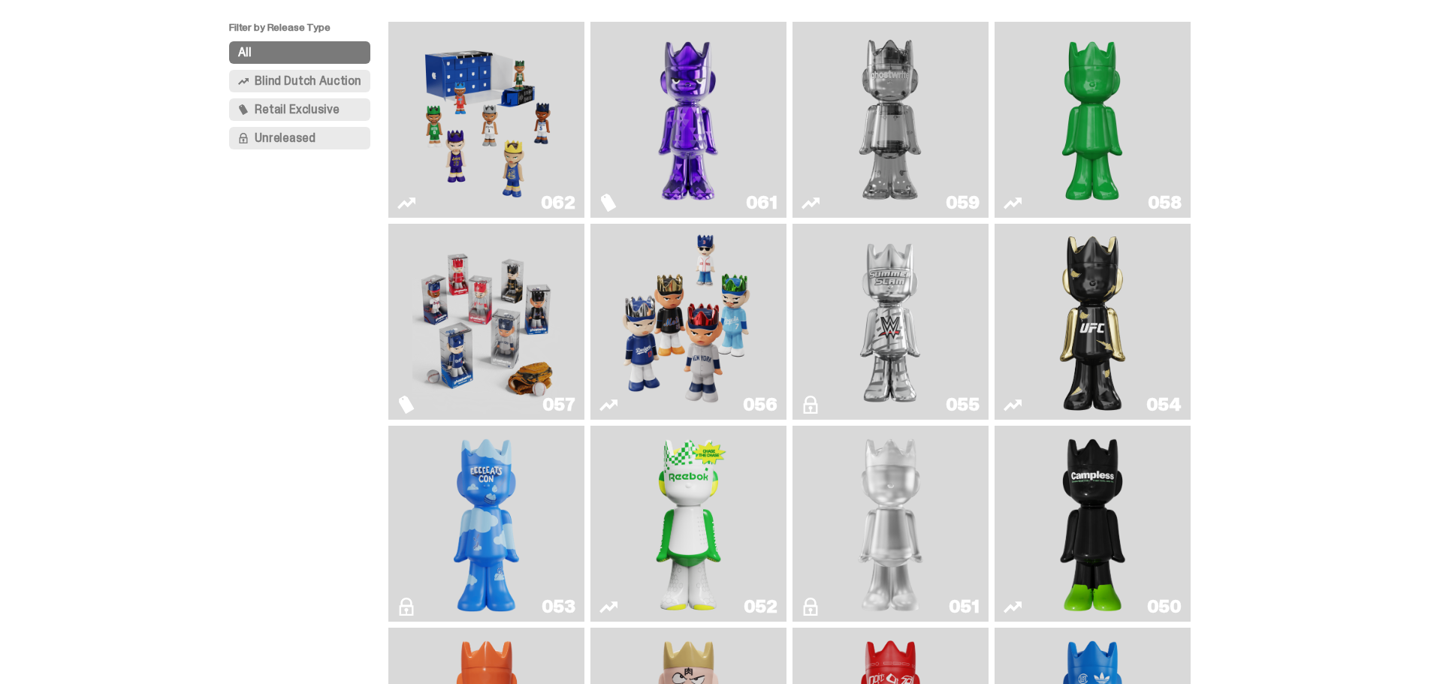
scroll to position [150, 0]
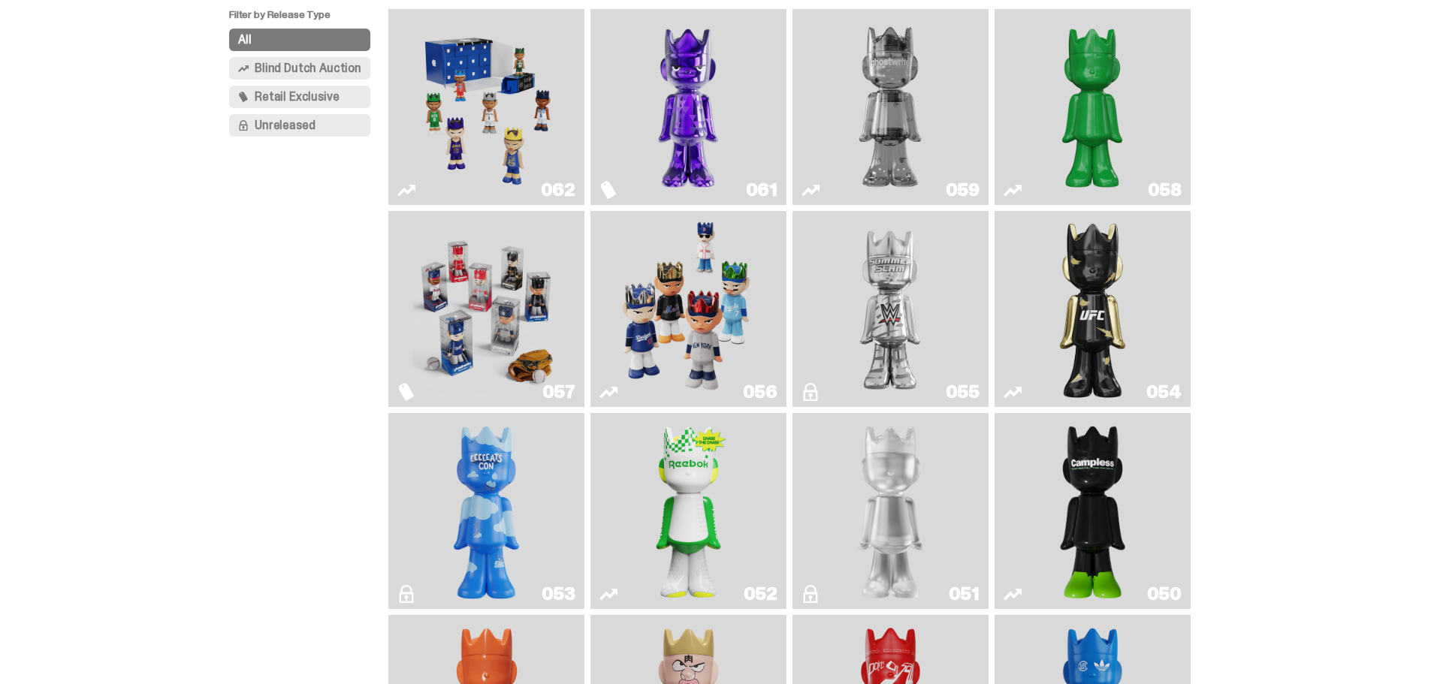
click at [510, 472] on img "ghooooost" at bounding box center [487, 511] width 80 height 184
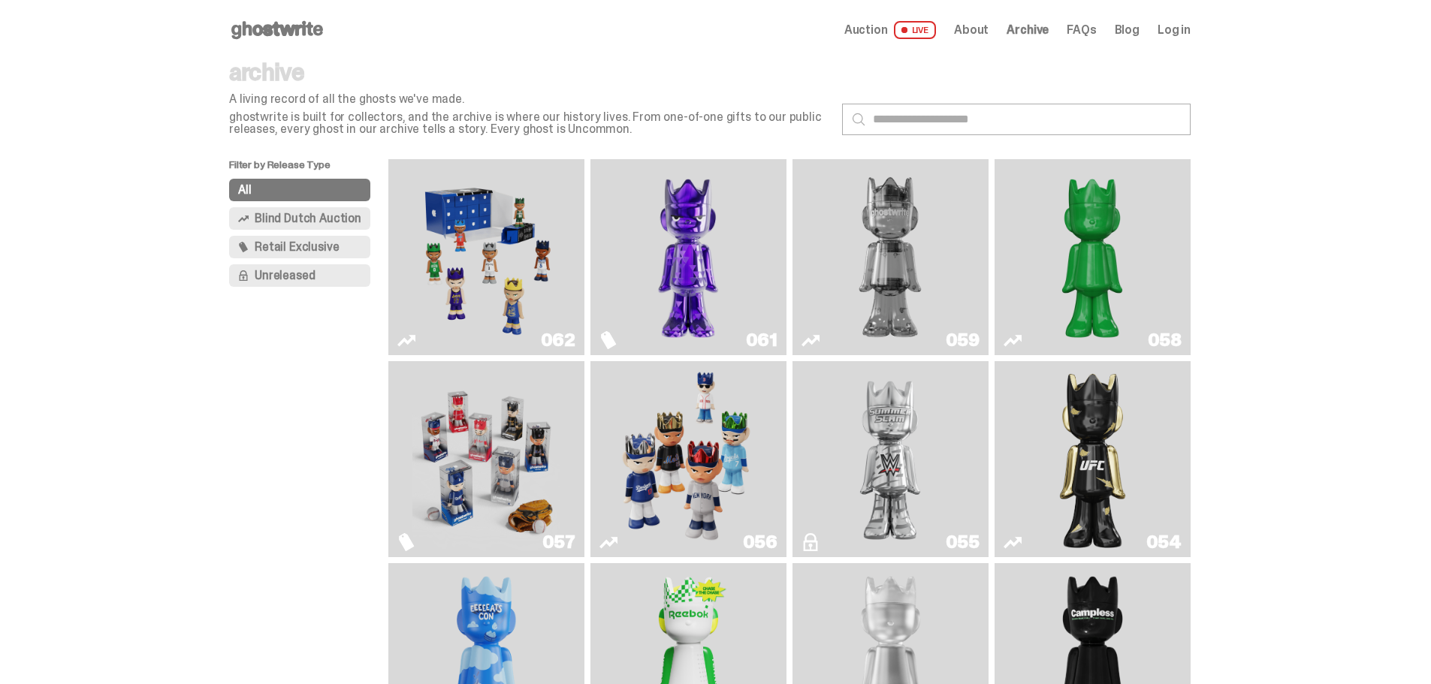
click at [880, 245] on img "Two" at bounding box center [889, 257] width 147 height 184
click at [670, 221] on img "Fantasy" at bounding box center [687, 257] width 147 height 184
